Goal: Transaction & Acquisition: Purchase product/service

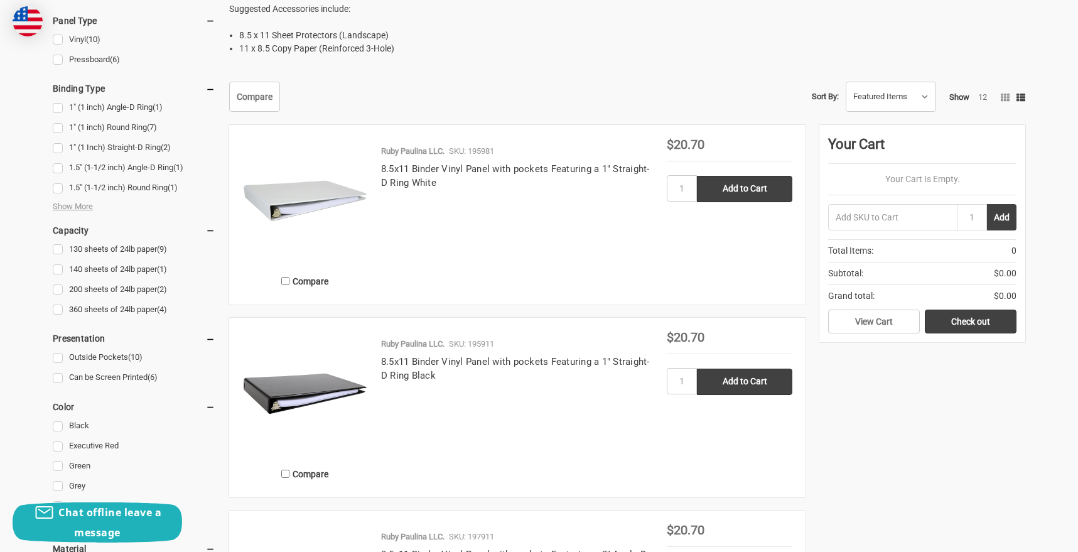
scroll to position [585, 0]
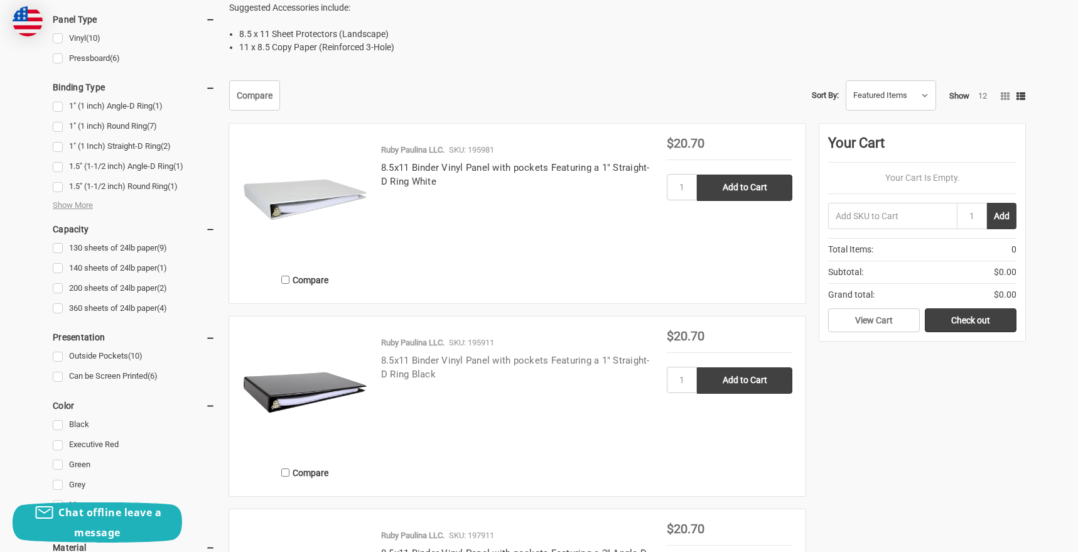
click at [466, 360] on link "8.5x11 Binder Vinyl Panel with pockets Featuring a 1" Straight-D Ring Black" at bounding box center [515, 368] width 269 height 26
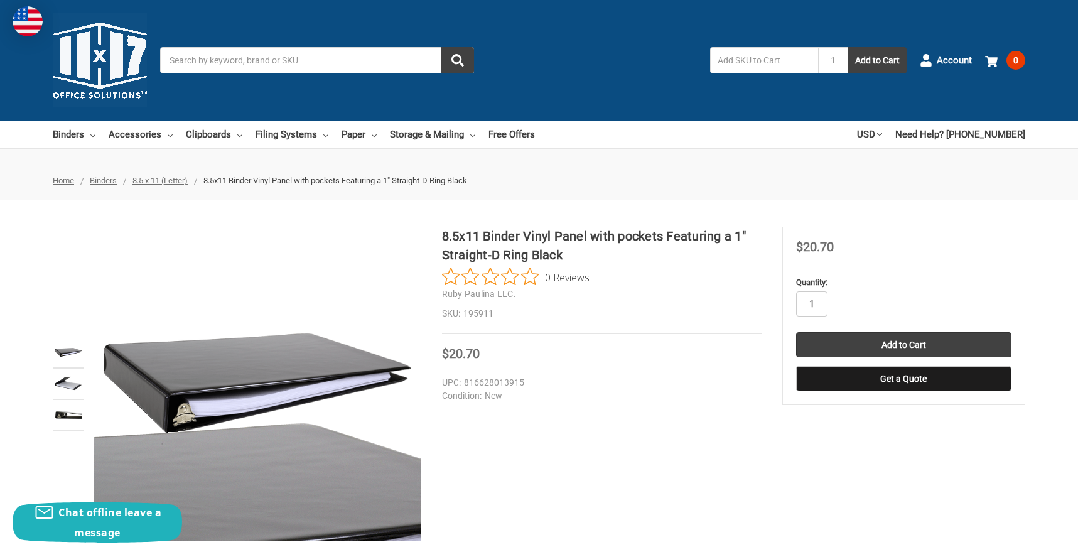
scroll to position [10, 0]
